Goal: Check status

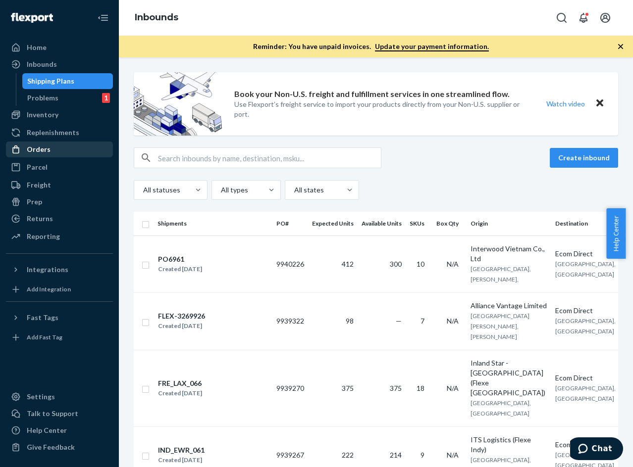
click at [48, 149] on div "Orders" at bounding box center [39, 150] width 24 height 10
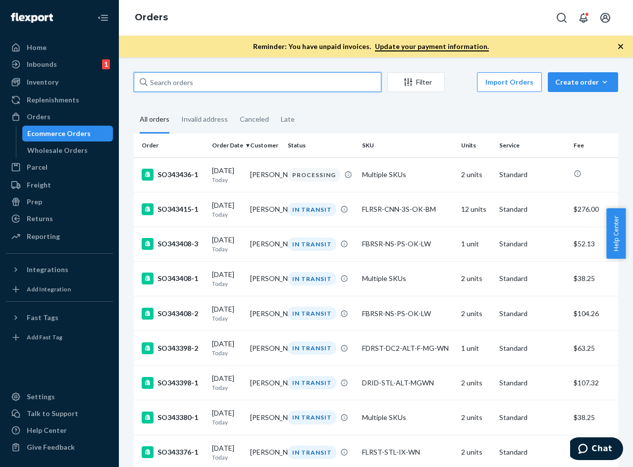
click at [221, 82] on input "text" at bounding box center [258, 82] width 248 height 20
paste input "136602542"
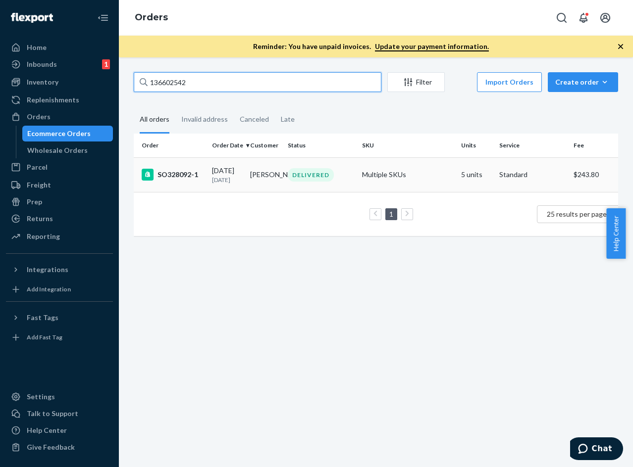
type input "136602542"
click at [197, 172] on div "SO328092-1" at bounding box center [173, 175] width 62 height 12
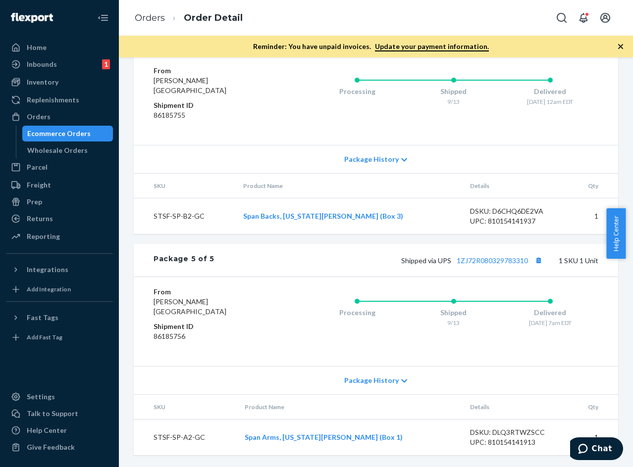
scroll to position [1269, 0]
click at [57, 118] on div "Orders" at bounding box center [59, 117] width 105 height 14
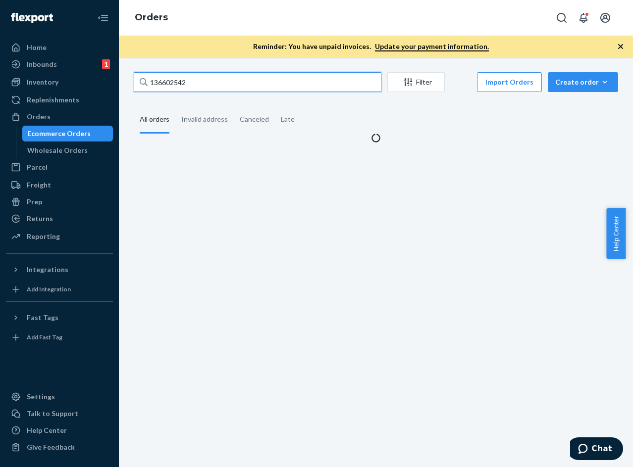
click at [248, 87] on input "136602542" at bounding box center [258, 82] width 248 height 20
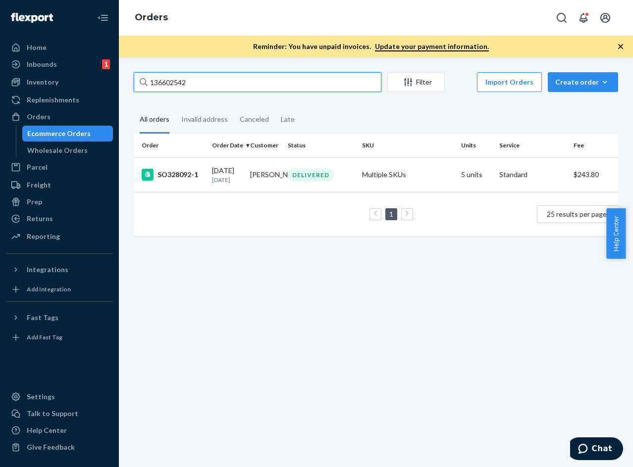
paste input "925768"
type input "136925768"
click at [221, 182] on p "[DATE]" at bounding box center [227, 180] width 30 height 8
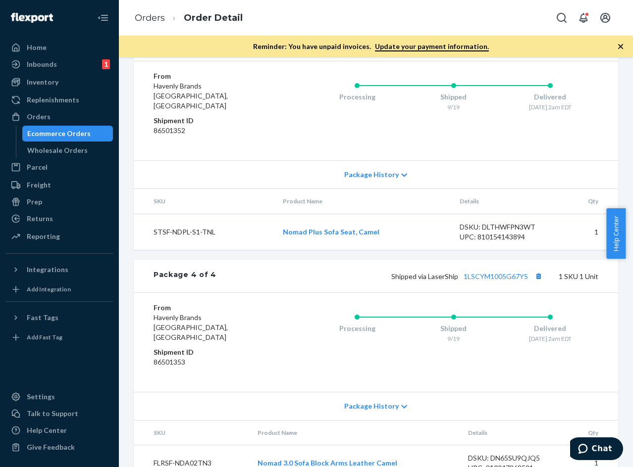
scroll to position [941, 0]
